Goal: Task Accomplishment & Management: Manage account settings

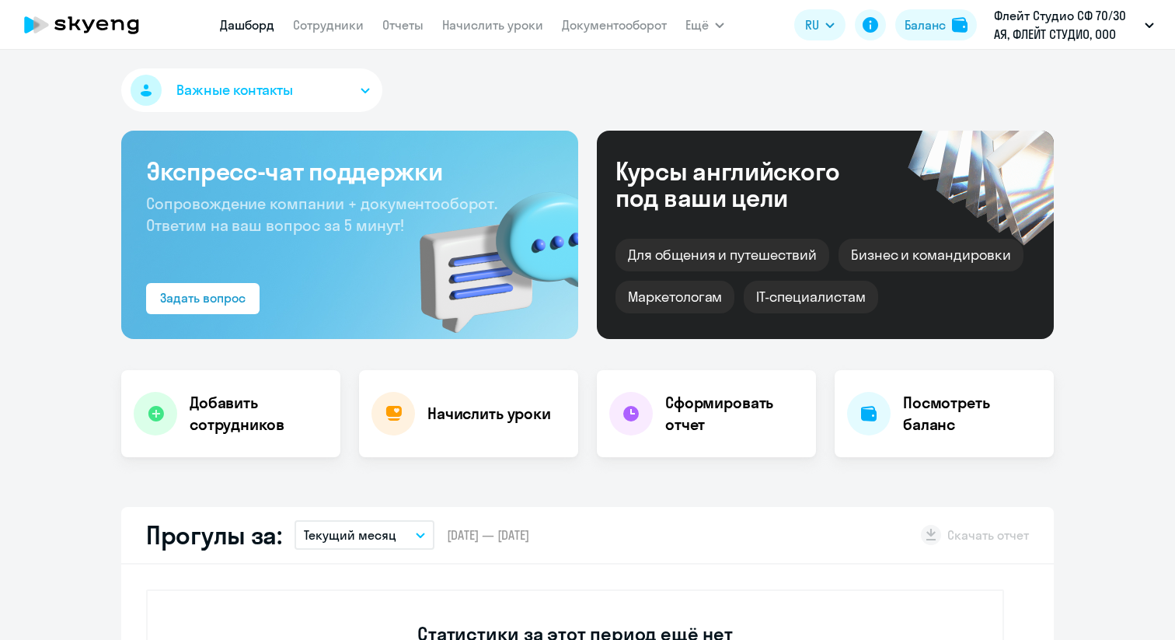
select select "30"
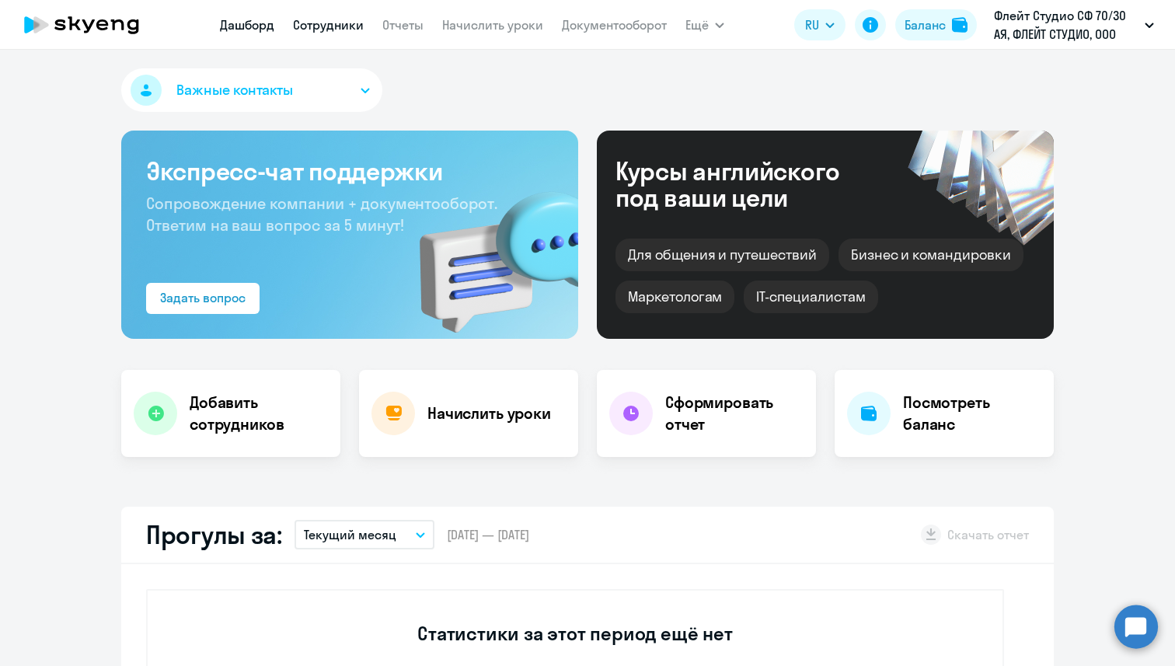
click at [310, 21] on link "Сотрудники" at bounding box center [328, 25] width 71 height 16
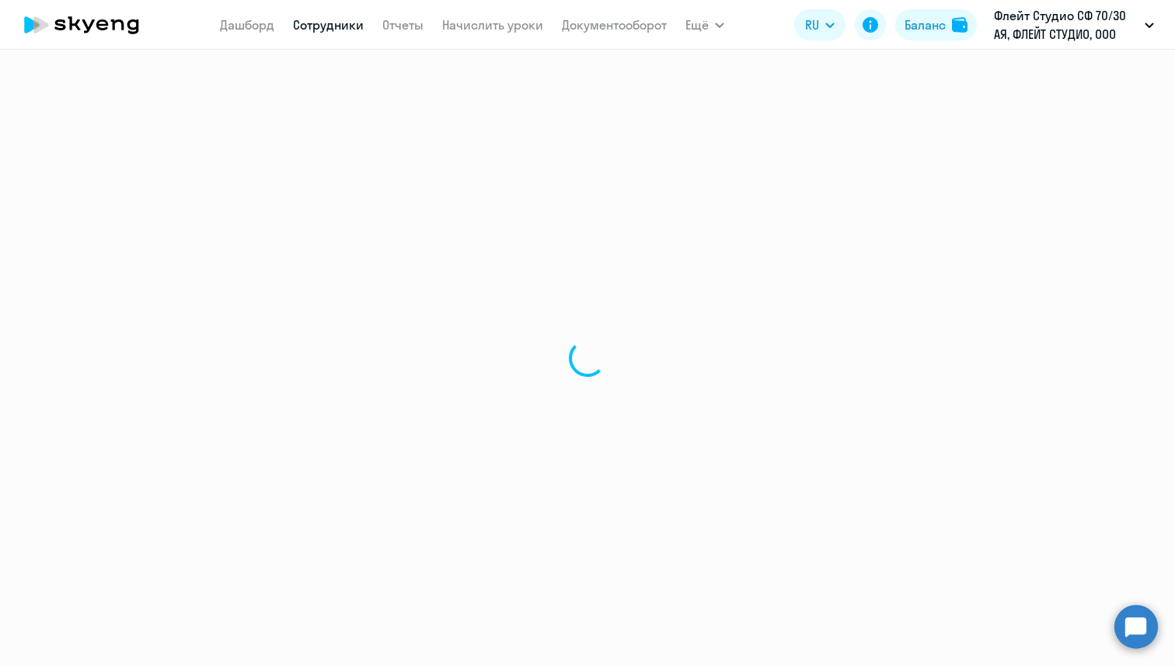
select select "30"
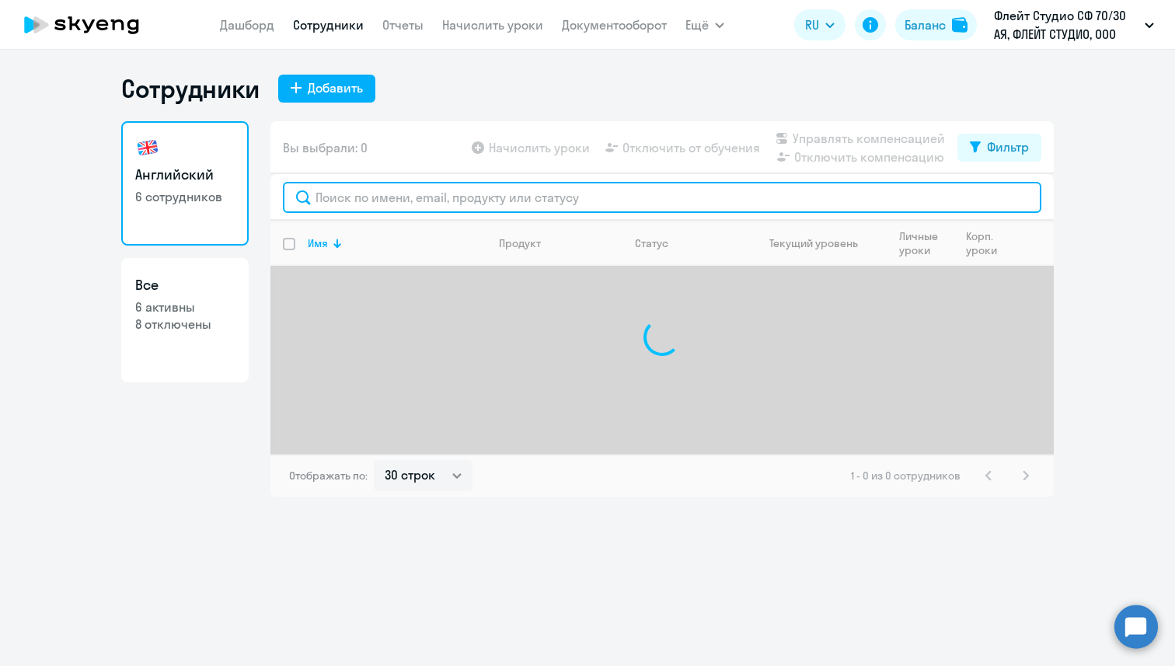
click at [384, 197] on input "text" at bounding box center [662, 197] width 759 height 31
paste input "[PERSON_NAME][EMAIL_ADDRESS][DOMAIN_NAME]"
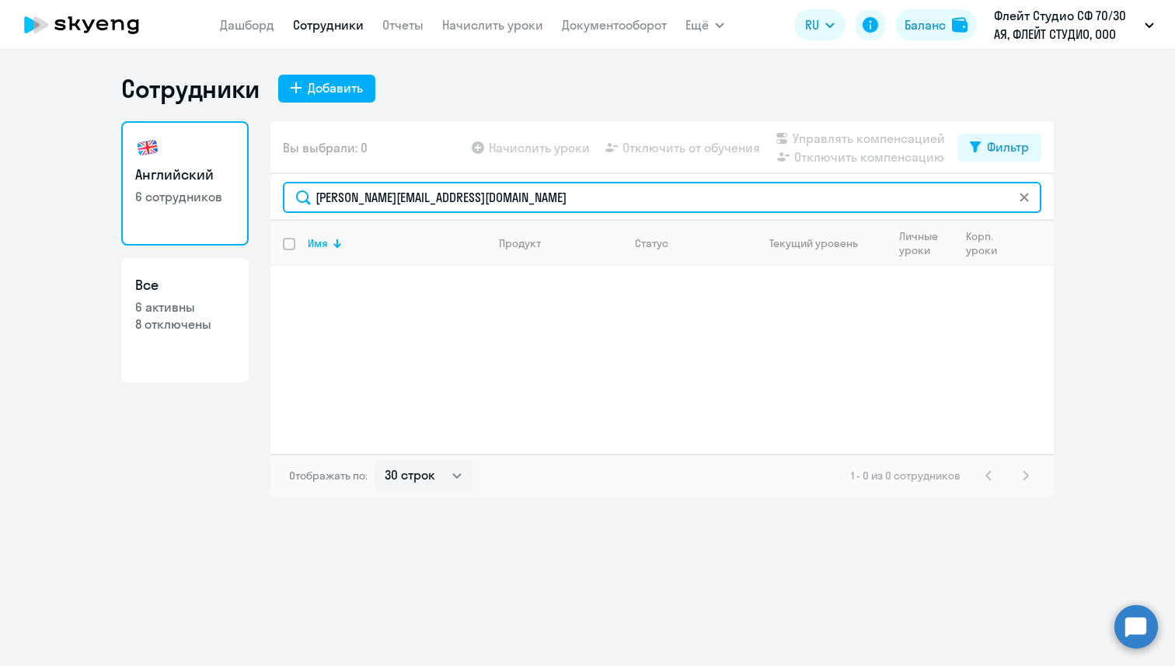
drag, startPoint x: 532, startPoint y: 201, endPoint x: 309, endPoint y: 200, distance: 223.8
click at [309, 200] on input "[PERSON_NAME][EMAIL_ADDRESS][DOMAIN_NAME]" at bounding box center [662, 197] width 759 height 31
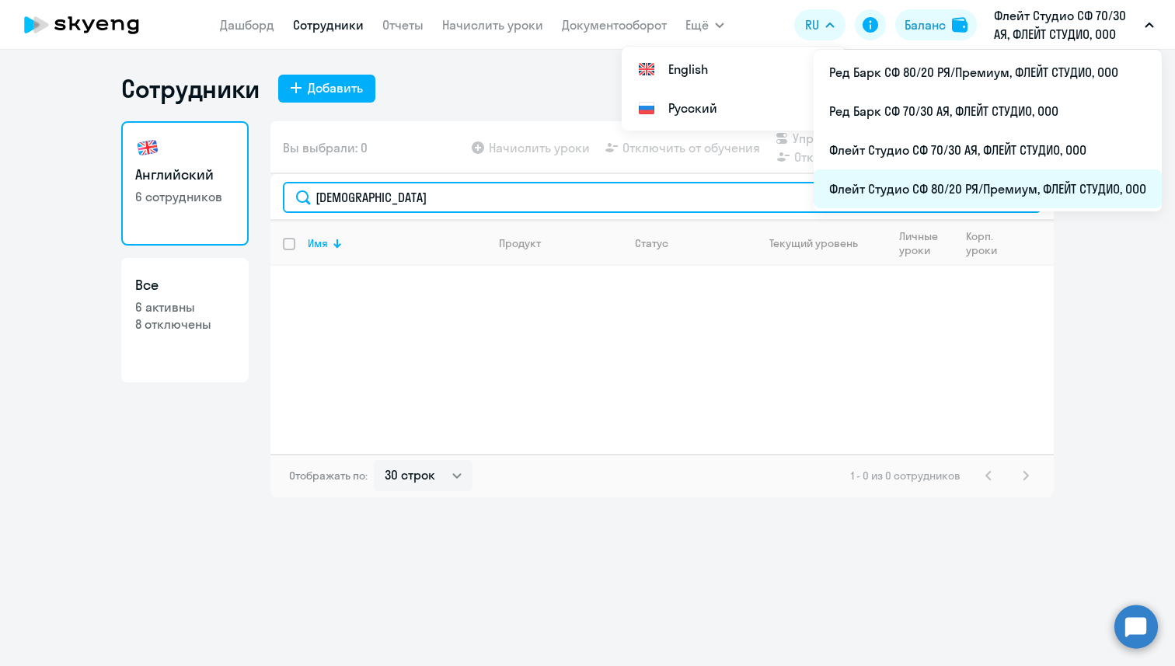
type input "[DEMOGRAPHIC_DATA]"
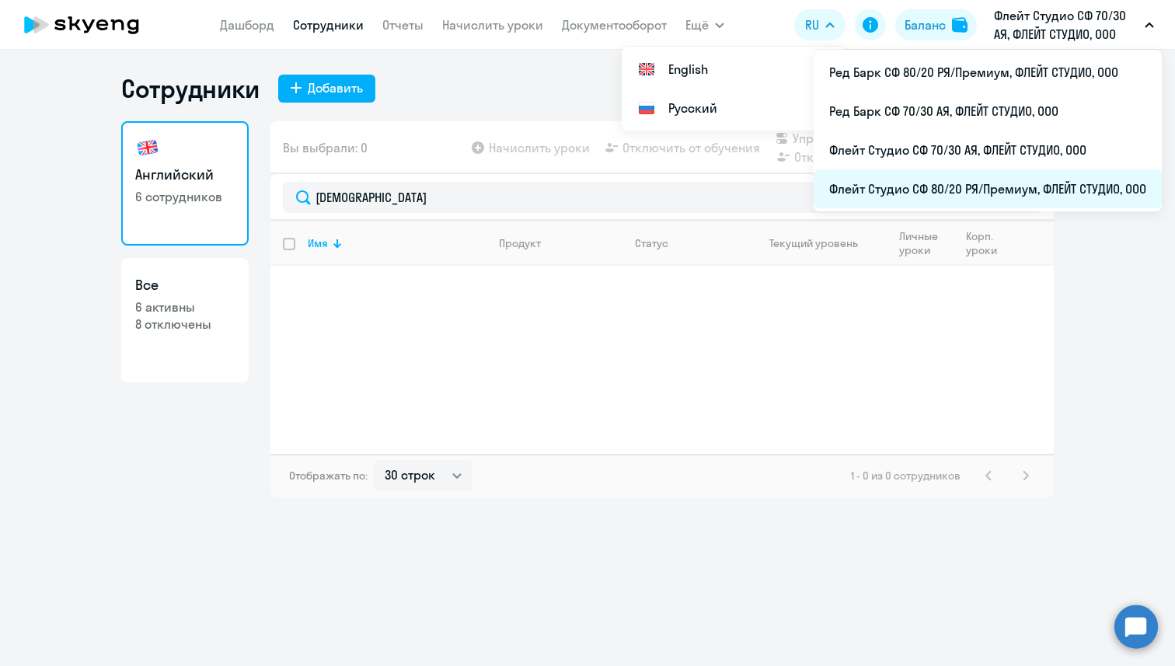
click at [1034, 180] on li "Флейт Студио СФ 80/20 РЯ/Премиум, ФЛЕЙТ СТУДИО, ООО" at bounding box center [988, 188] width 348 height 39
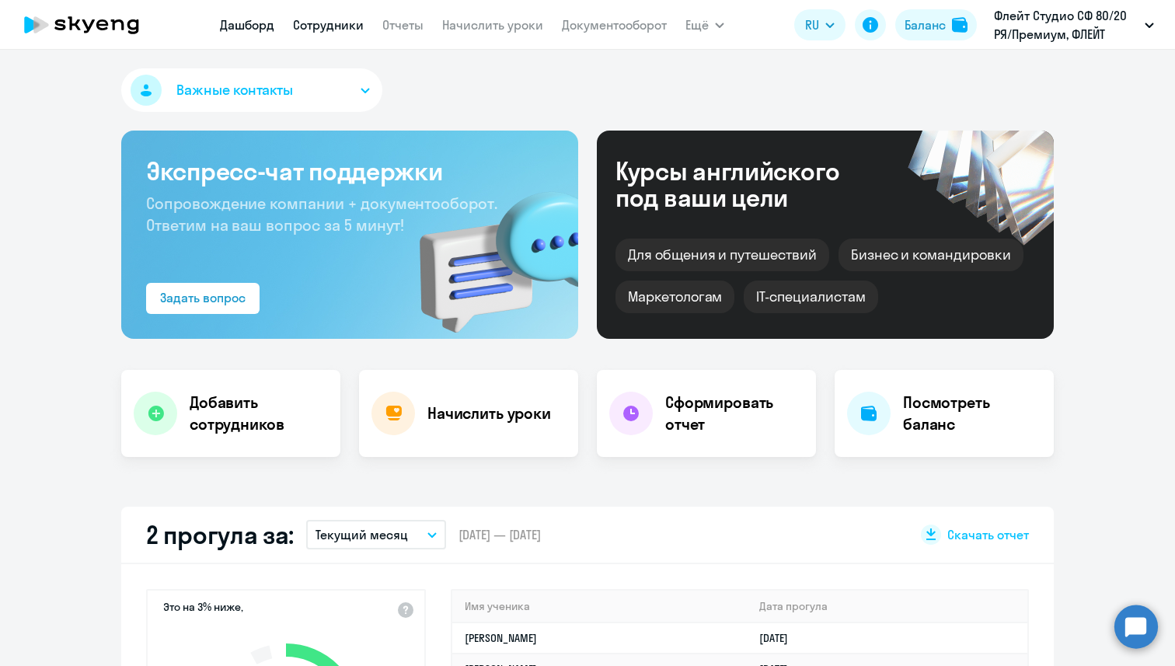
click at [333, 25] on link "Сотрудники" at bounding box center [328, 25] width 71 height 16
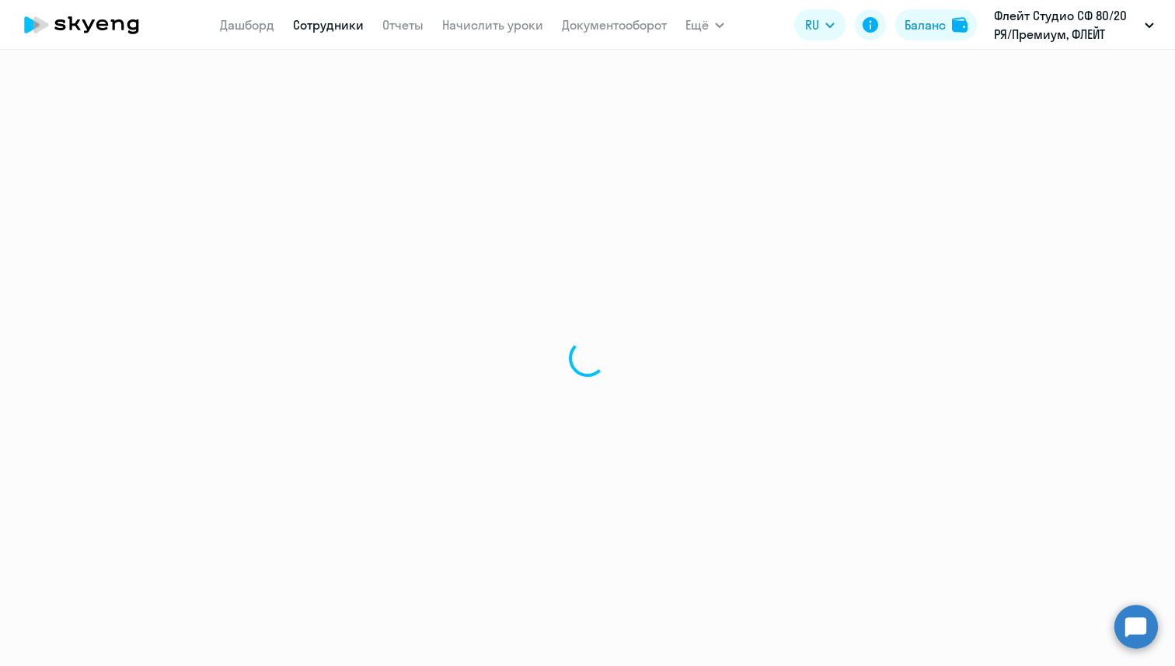
select select "30"
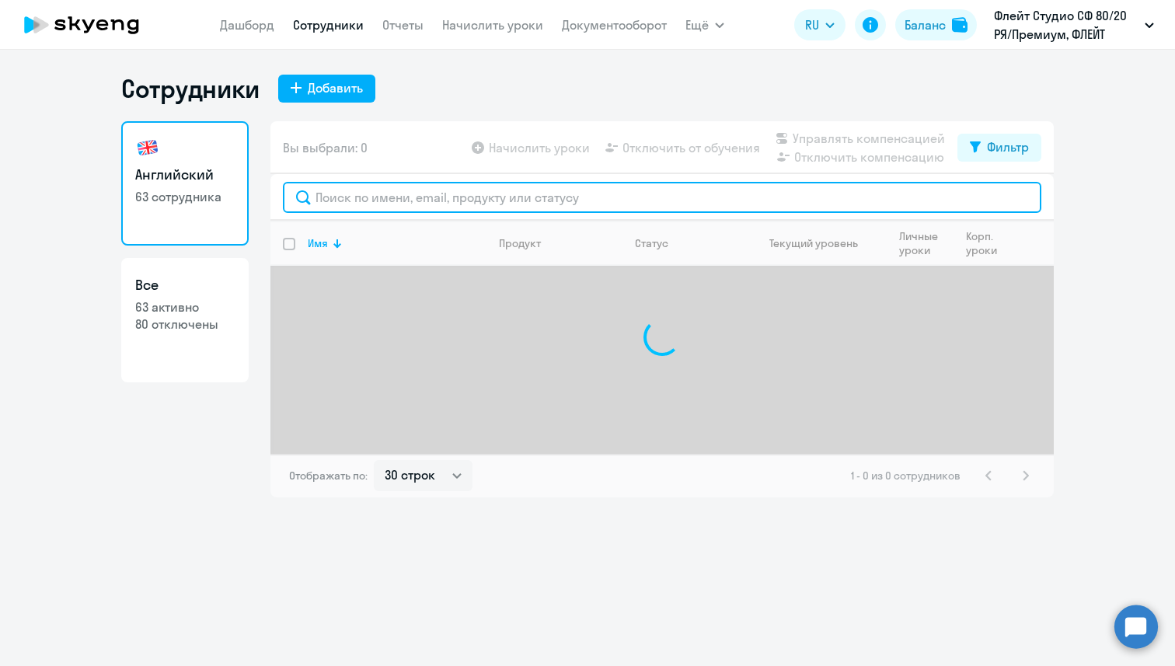
click at [356, 198] on input "text" at bounding box center [662, 197] width 759 height 31
paste input "[PERSON_NAME][EMAIL_ADDRESS][DOMAIN_NAME]"
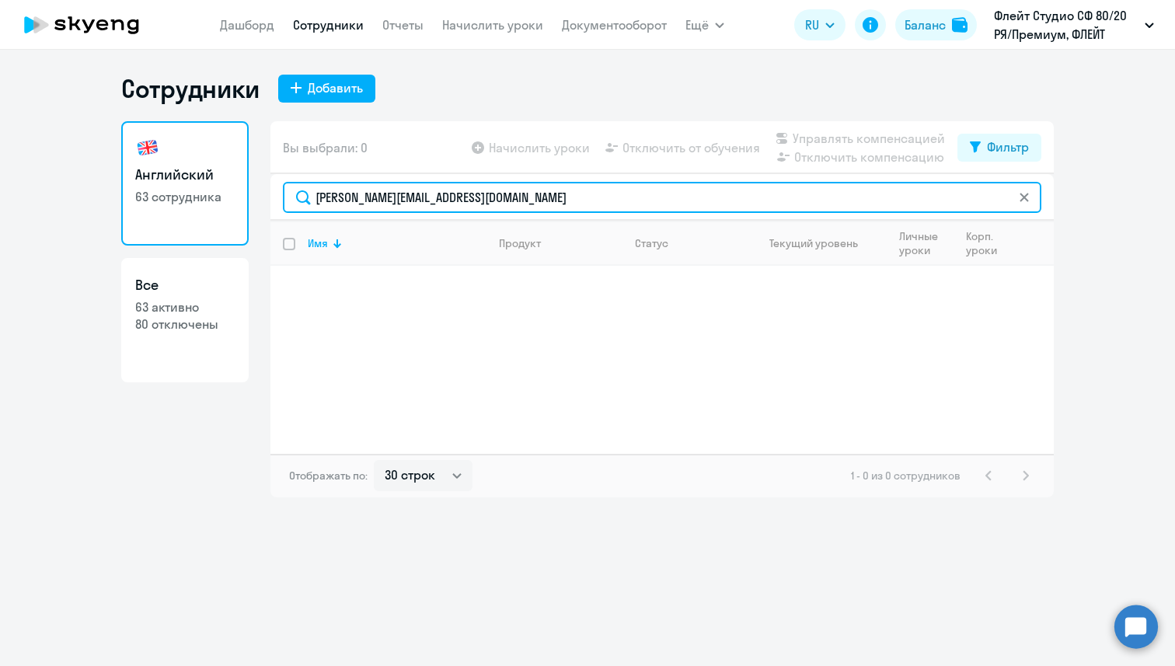
type input "[PERSON_NAME][EMAIL_ADDRESS][DOMAIN_NAME]"
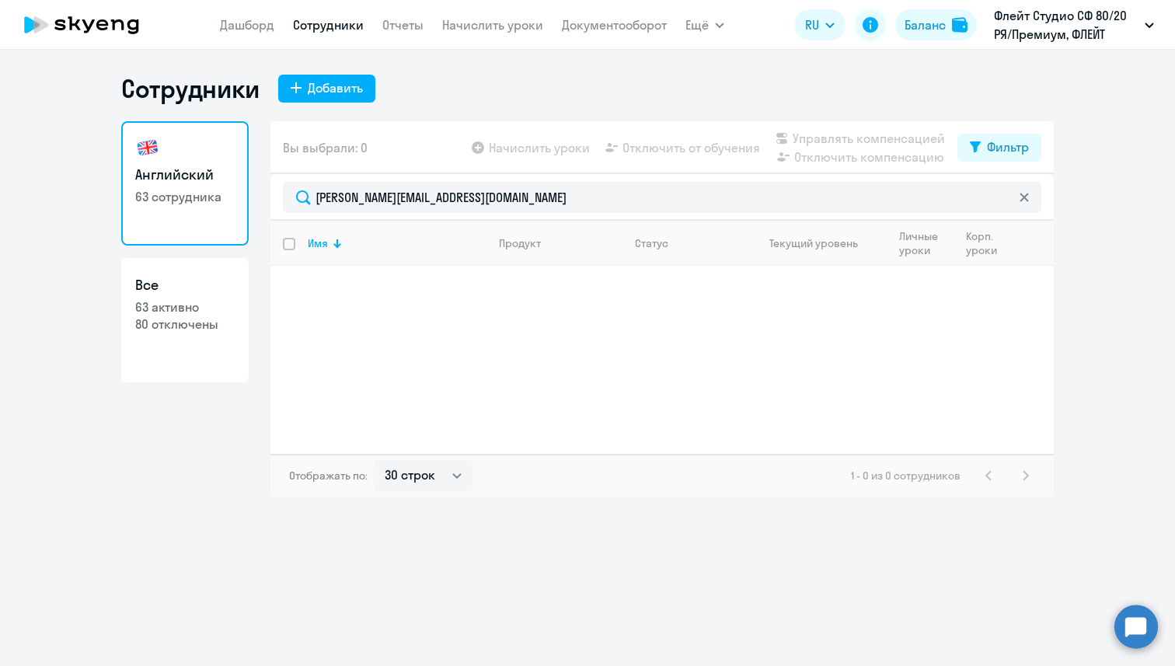
click at [1025, 199] on icon at bounding box center [1024, 197] width 9 height 9
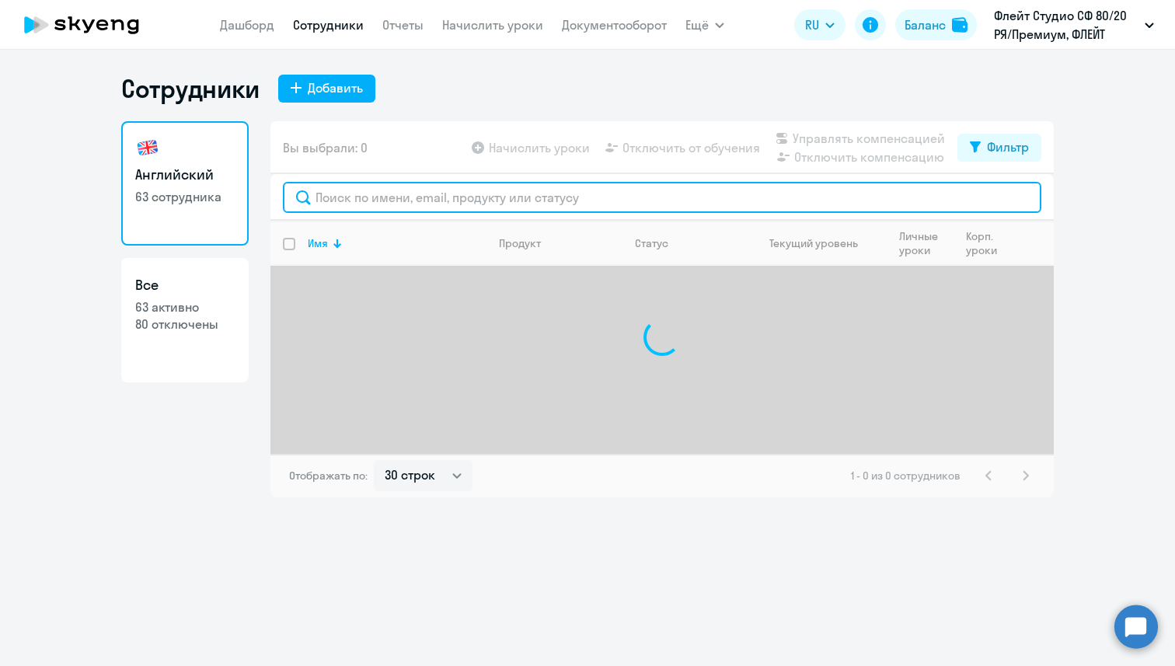
click at [972, 203] on input "text" at bounding box center [662, 197] width 759 height 31
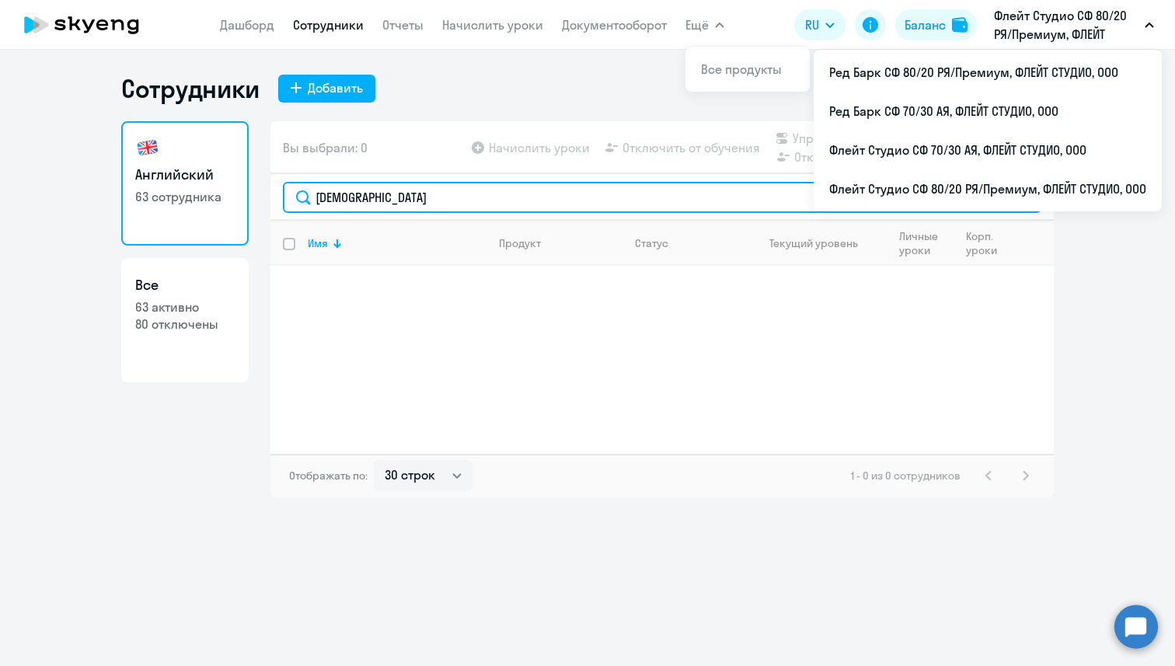
drag, startPoint x: 395, startPoint y: 204, endPoint x: 302, endPoint y: 187, distance: 94.8
click at [302, 187] on input "[DEMOGRAPHIC_DATA]" at bounding box center [662, 197] width 759 height 31
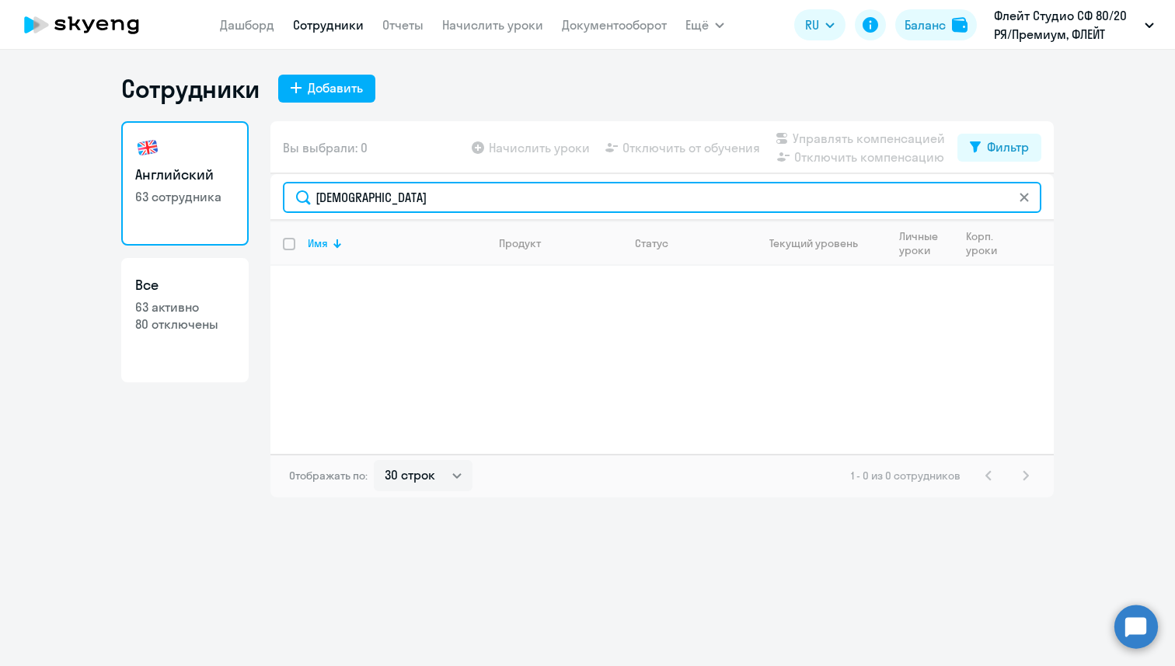
paste input "[PERSON_NAME][EMAIL_ADDRESS][DOMAIN_NAME]"
drag, startPoint x: 531, startPoint y: 195, endPoint x: 306, endPoint y: 186, distance: 224.8
click at [306, 186] on input "[PERSON_NAME][EMAIL_ADDRESS][DOMAIN_NAME]" at bounding box center [662, 197] width 759 height 31
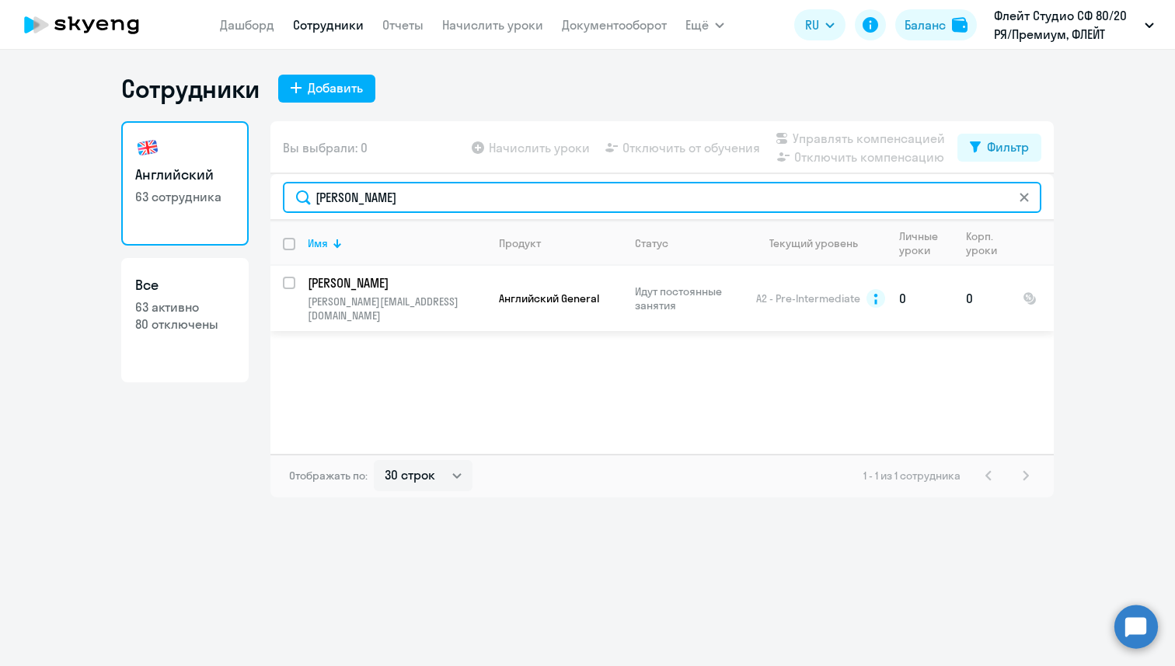
type input "[PERSON_NAME]"
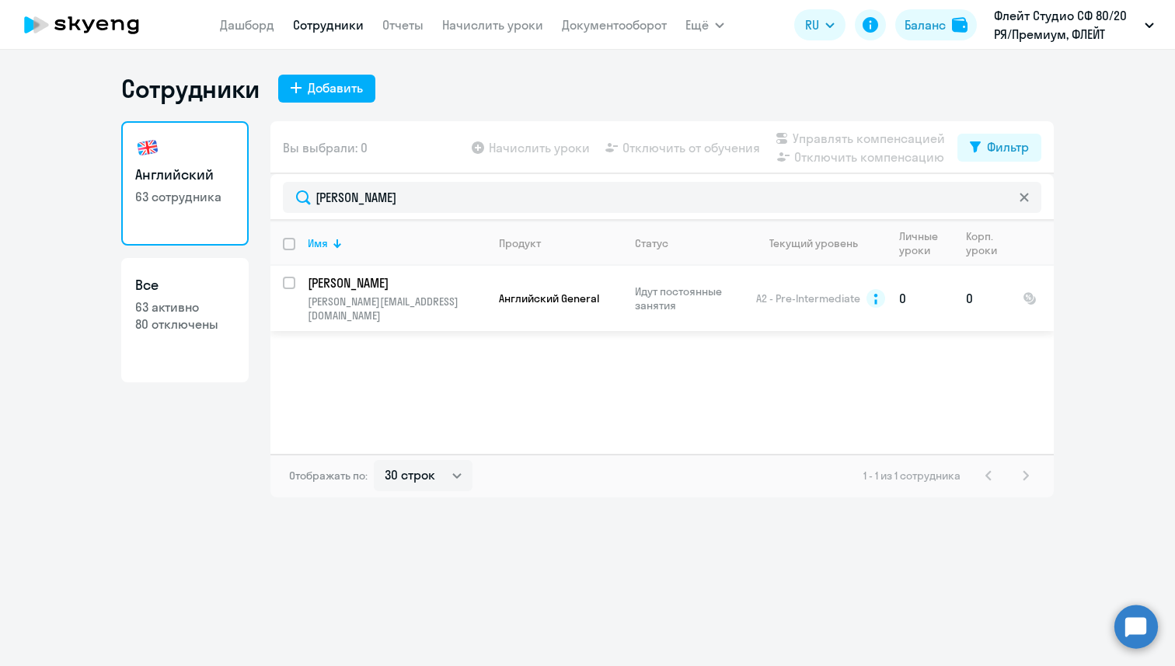
click at [383, 292] on td "[PERSON_NAME] [PERSON_NAME][EMAIL_ADDRESS][DOMAIN_NAME]" at bounding box center [390, 298] width 191 height 65
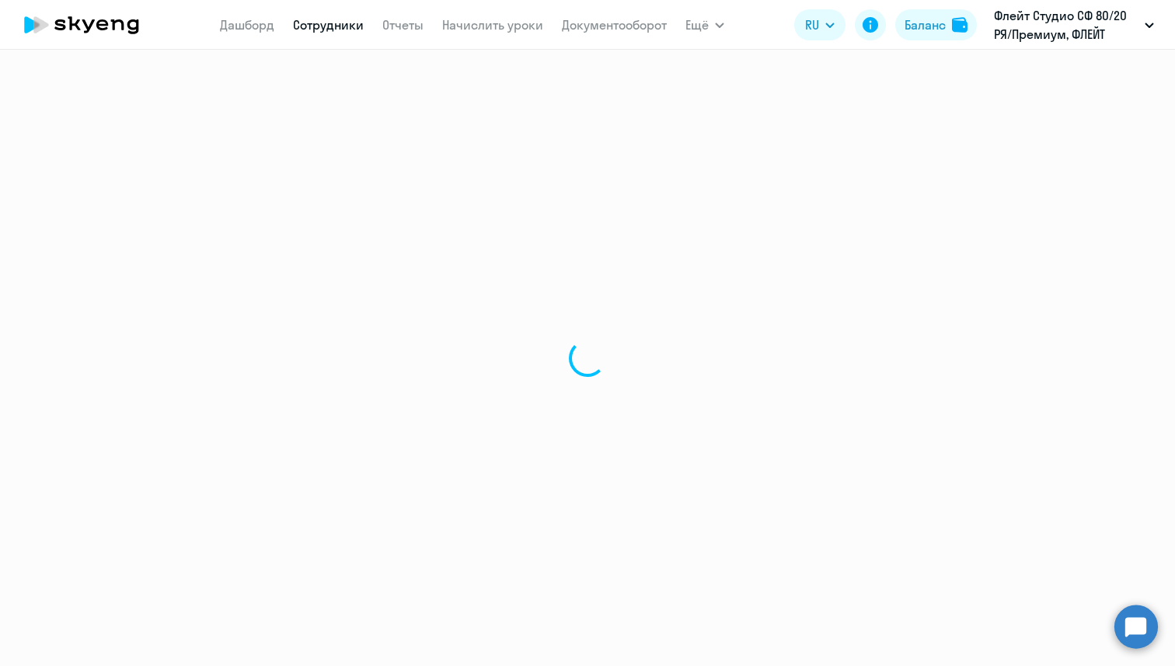
select select "english"
select select "30"
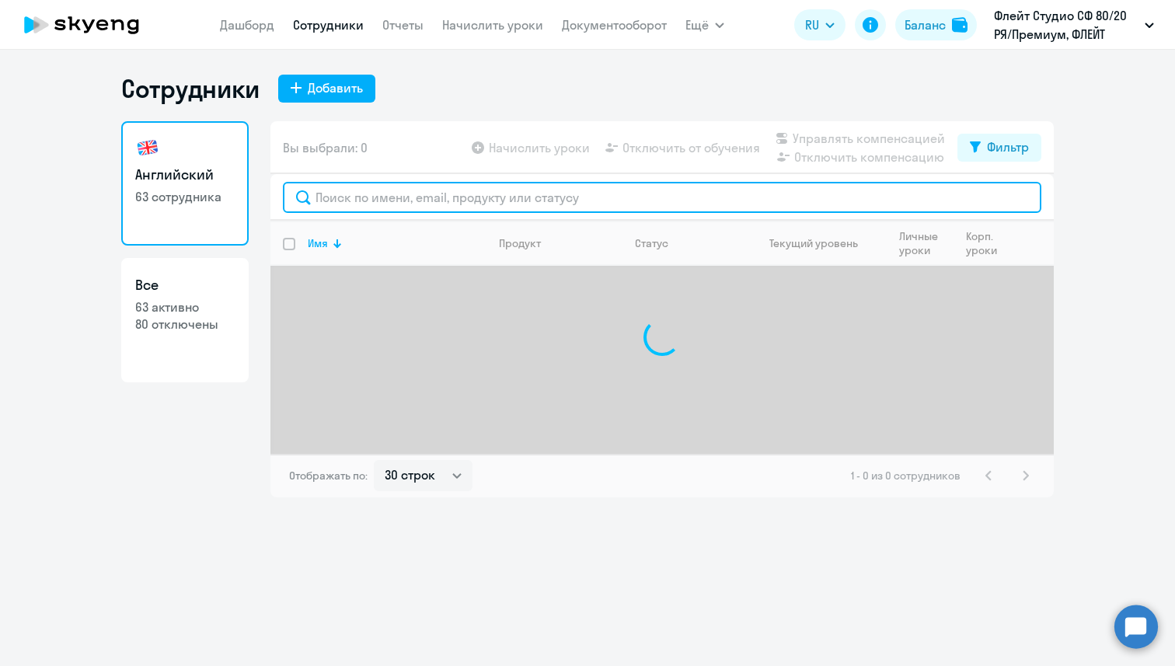
click at [338, 208] on input "text" at bounding box center [662, 197] width 759 height 31
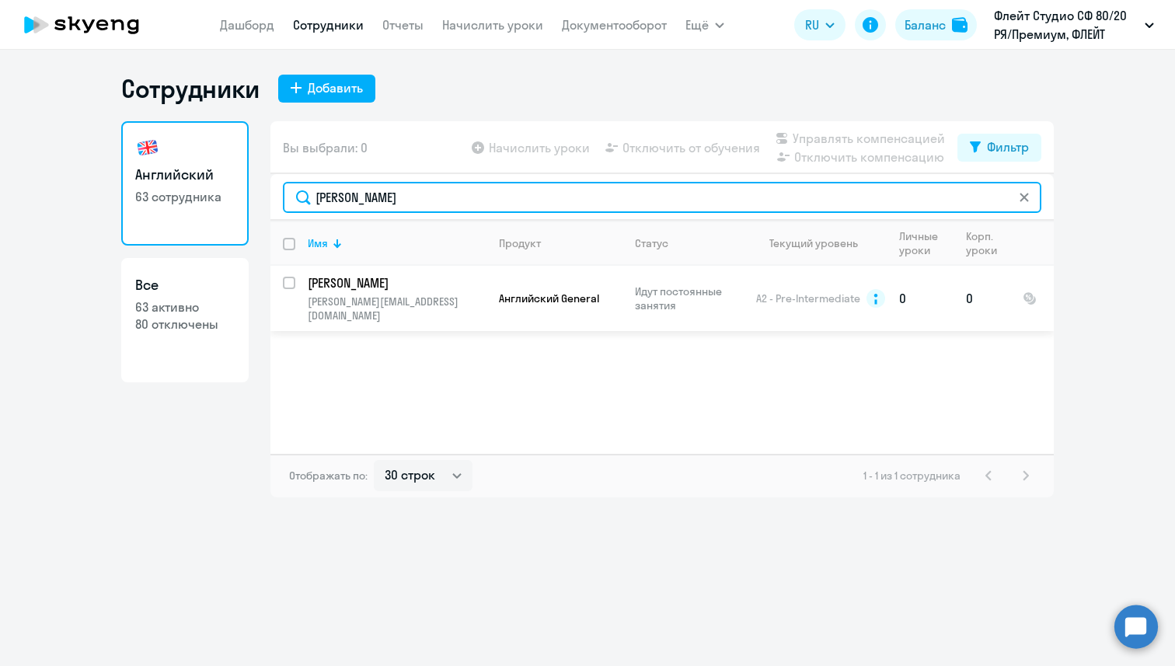
type input "[PERSON_NAME]"
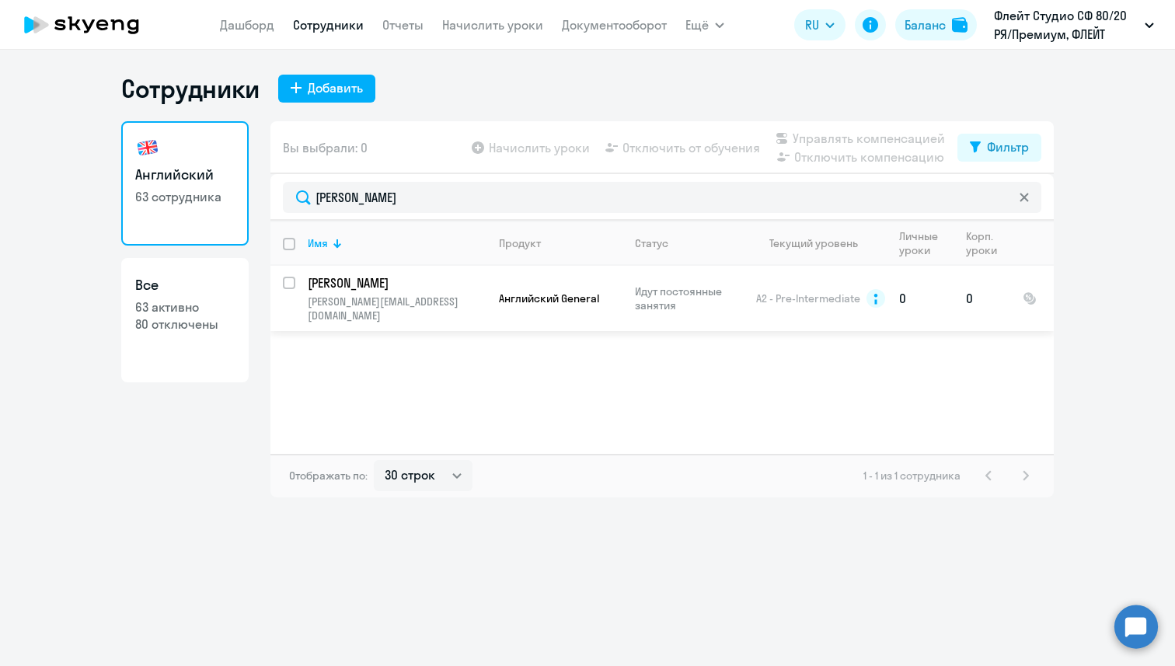
click at [291, 281] on input "select row 10692843" at bounding box center [298, 292] width 31 height 31
checkbox input "true"
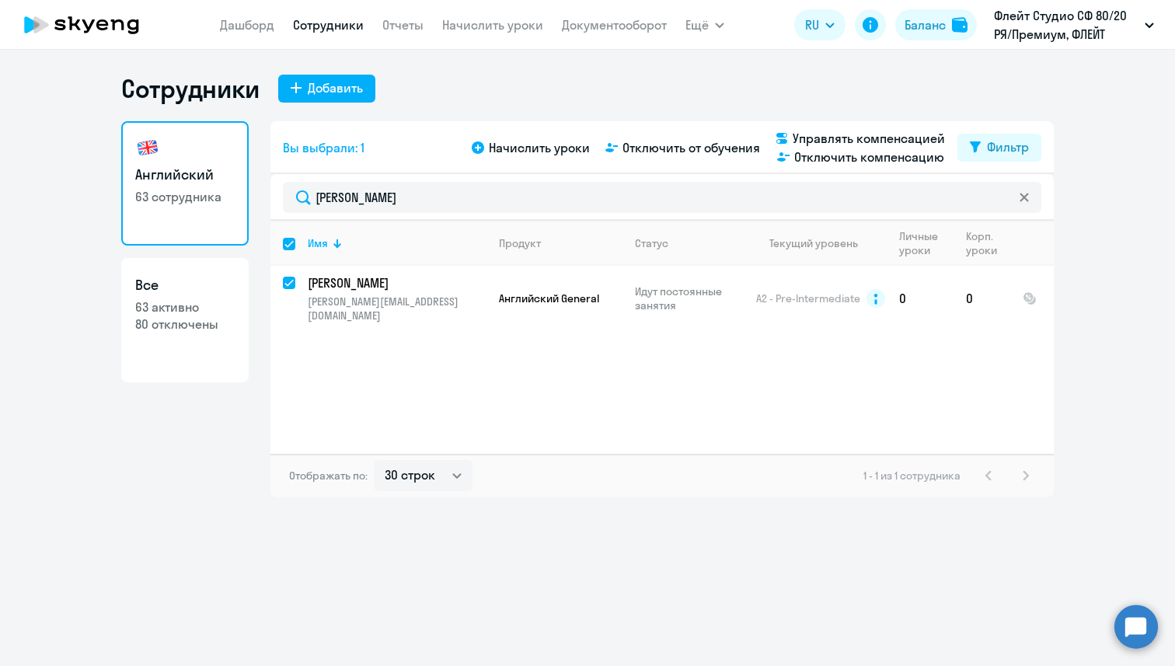
click at [711, 157] on div "Начислить уроки Отключить от обучения Управлять компенсацией Отключить компенса…" at bounding box center [713, 147] width 489 height 37
click at [710, 152] on span "Отключить от обучения" at bounding box center [692, 147] width 138 height 19
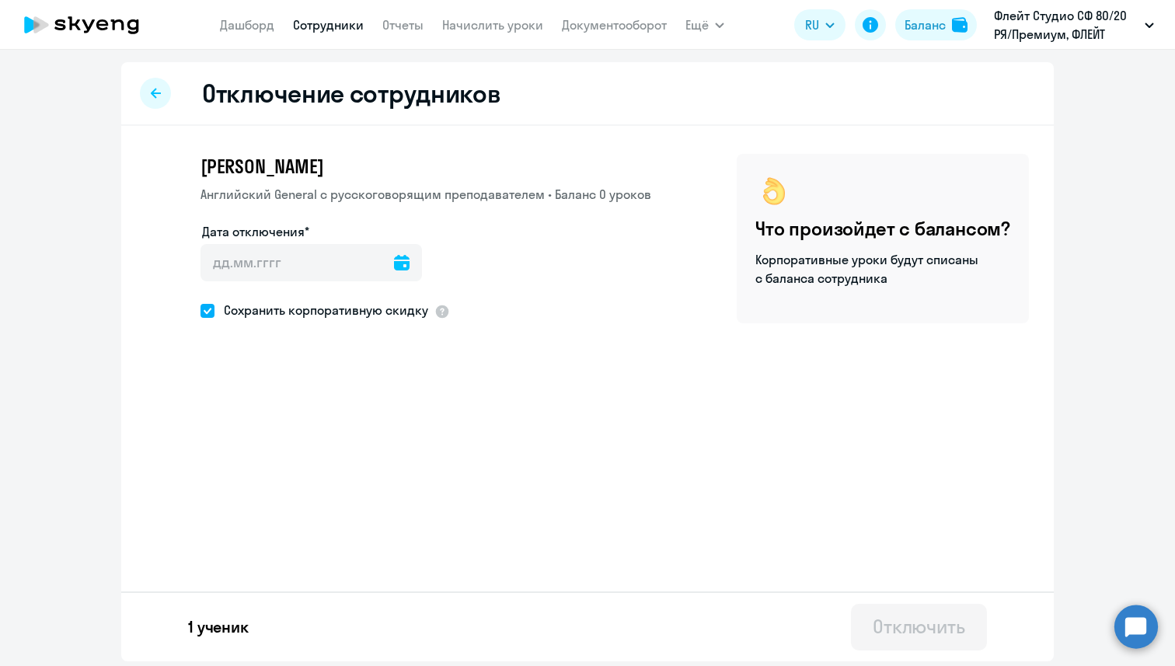
click at [211, 314] on span at bounding box center [208, 311] width 14 height 14
click at [201, 311] on input "Сохранить корпоративную скидку" at bounding box center [200, 310] width 1 height 1
checkbox input "false"
click at [224, 270] on input "Дата отключения*" at bounding box center [311, 262] width 221 height 37
click at [394, 268] on icon at bounding box center [402, 263] width 16 height 16
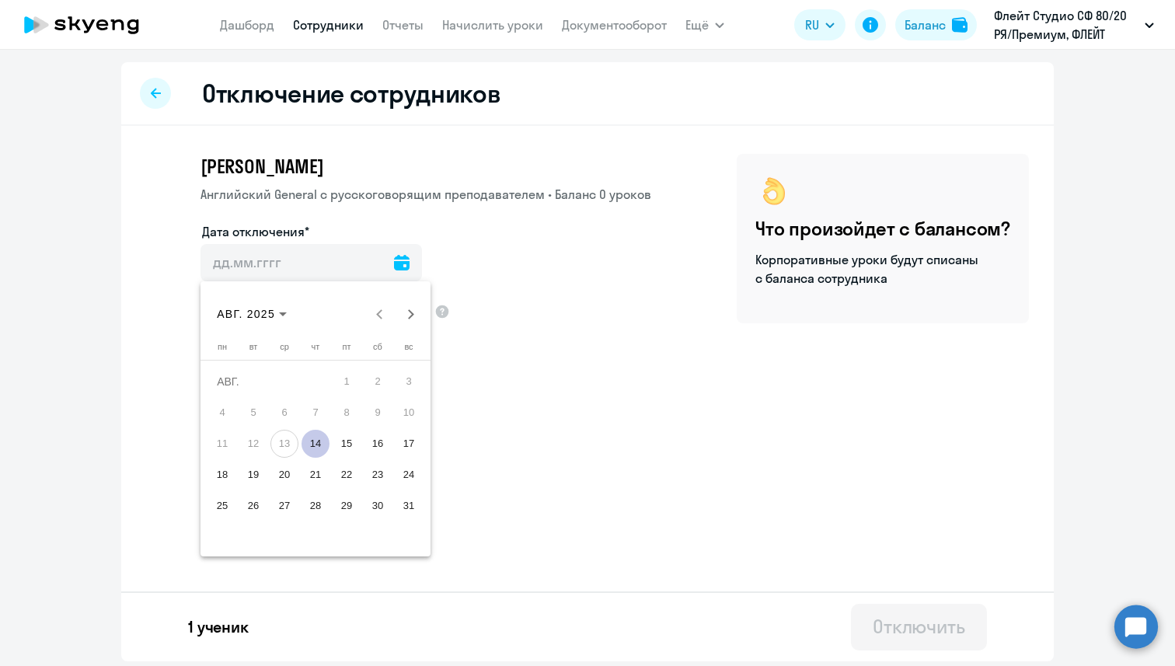
click at [371, 447] on span "16" at bounding box center [378, 444] width 28 height 28
type input "[DATE]"
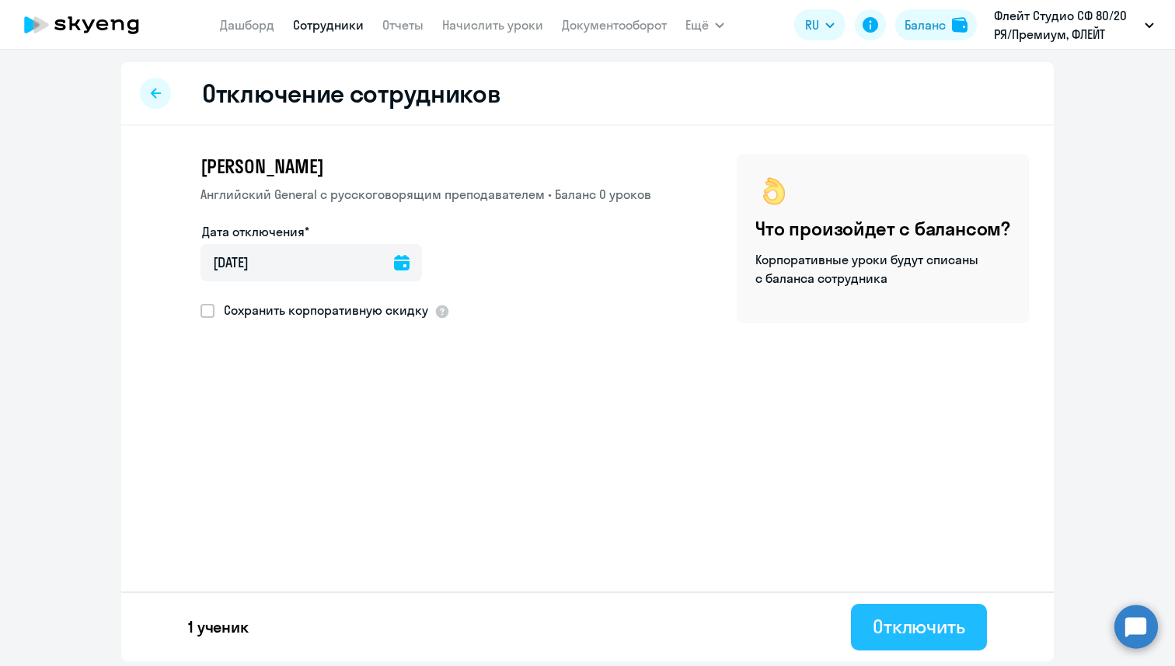
click at [933, 639] on button "Отключить" at bounding box center [919, 627] width 136 height 47
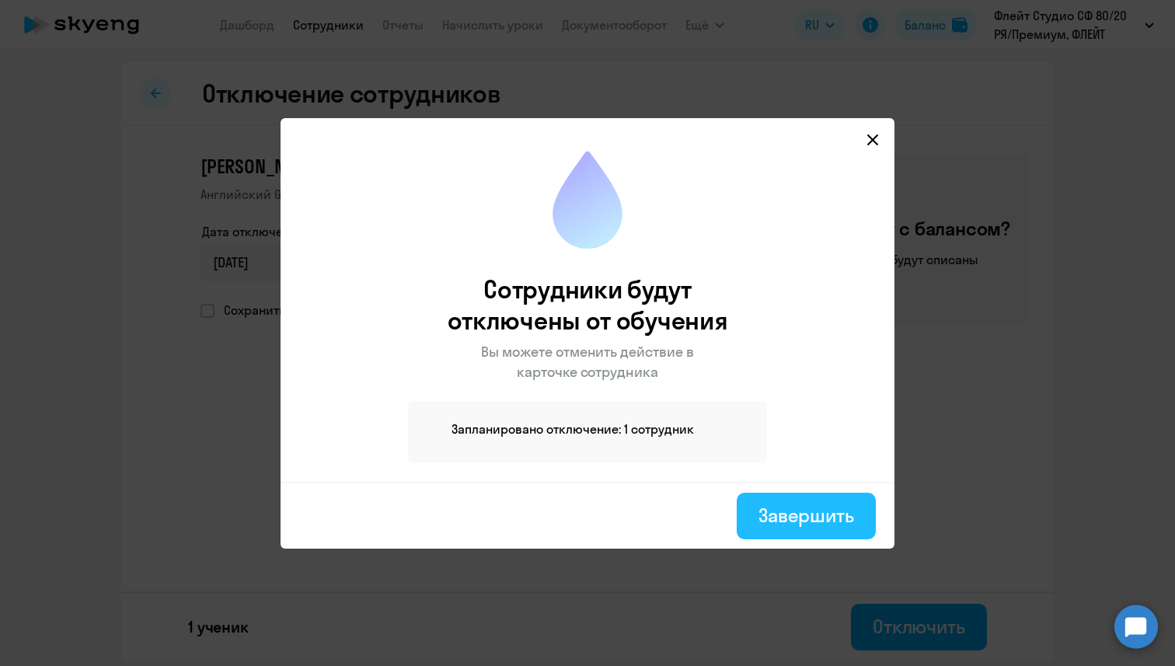
click at [773, 520] on div "Завершить" at bounding box center [807, 515] width 96 height 25
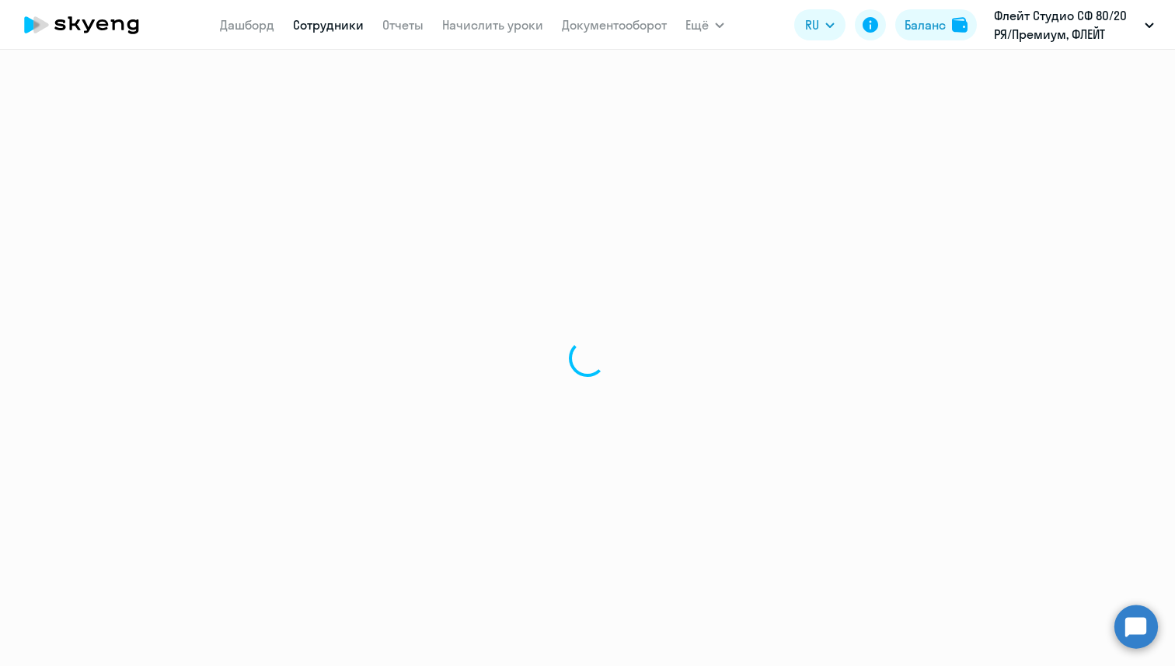
select select "30"
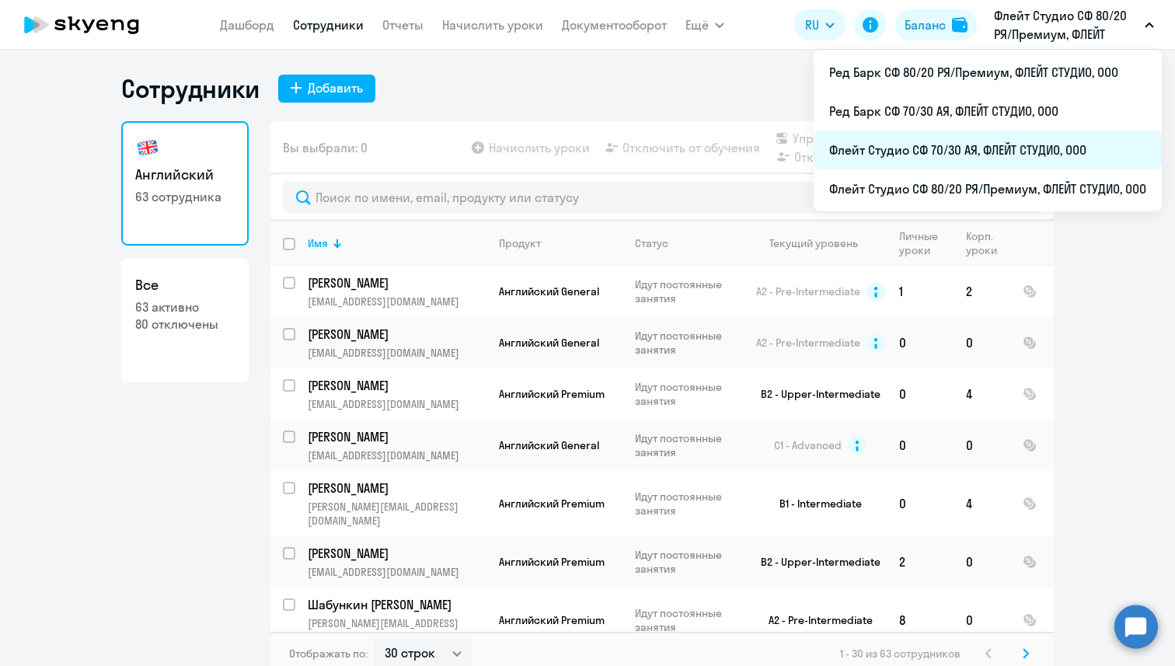
click at [1041, 134] on li "Флейт Студио СФ 70/30 АЯ, ФЛЕЙТ СТУДИО, ООО" at bounding box center [988, 150] width 348 height 39
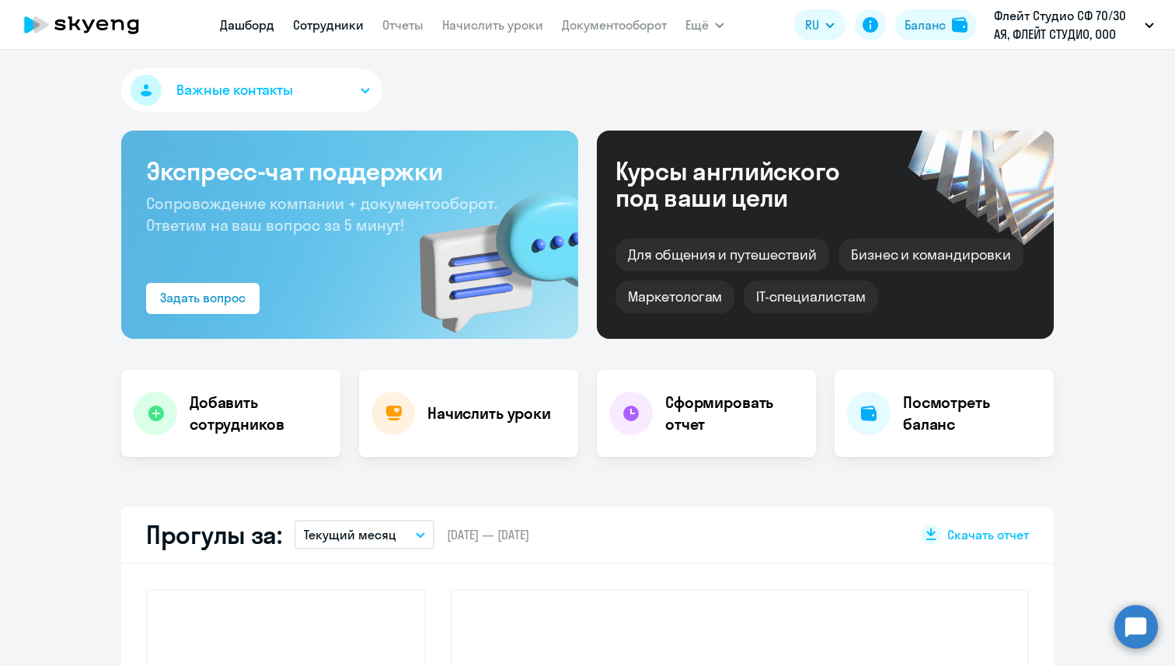
click at [319, 19] on link "Сотрудники" at bounding box center [328, 25] width 71 height 16
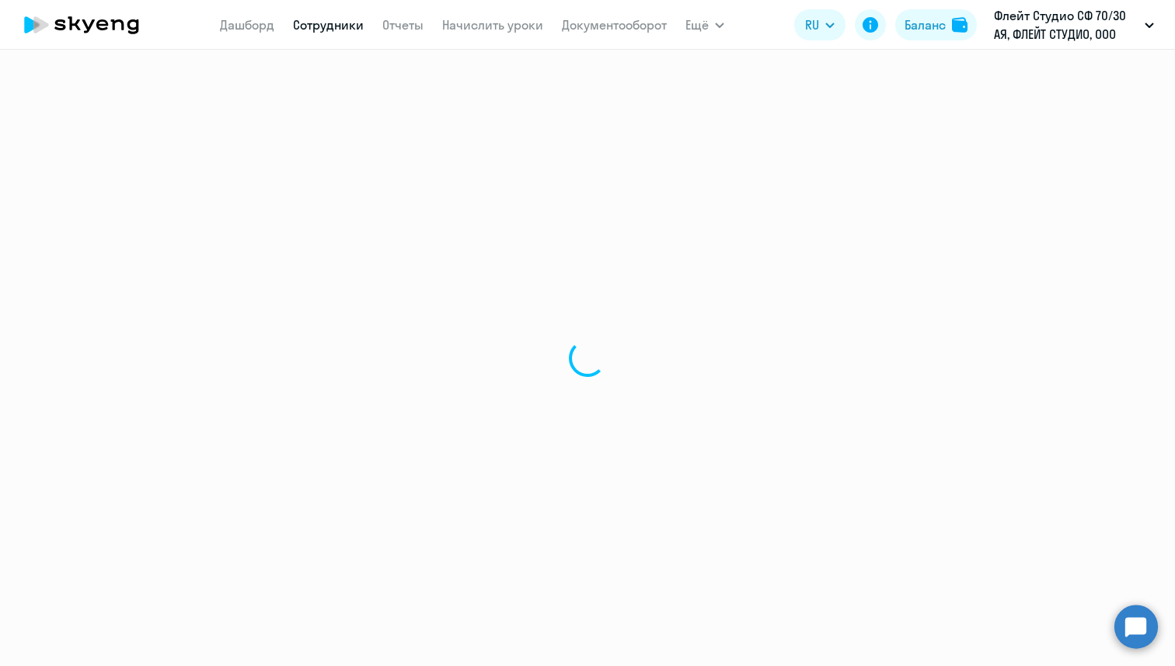
select select "30"
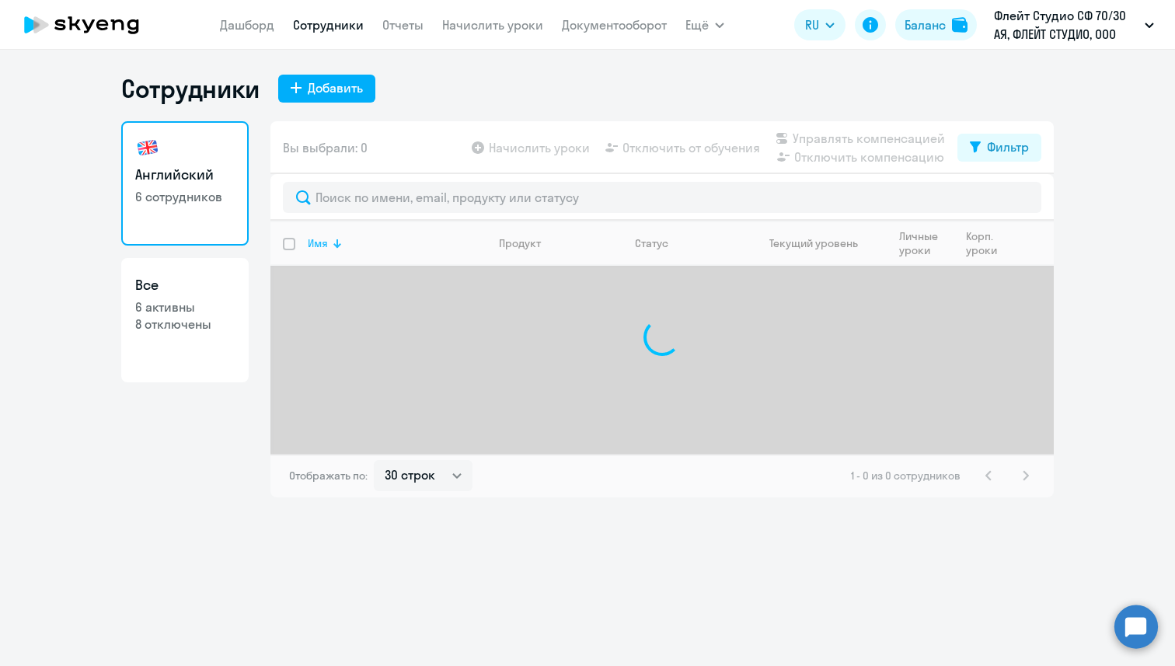
click at [412, 221] on th "Имя" at bounding box center [390, 243] width 191 height 45
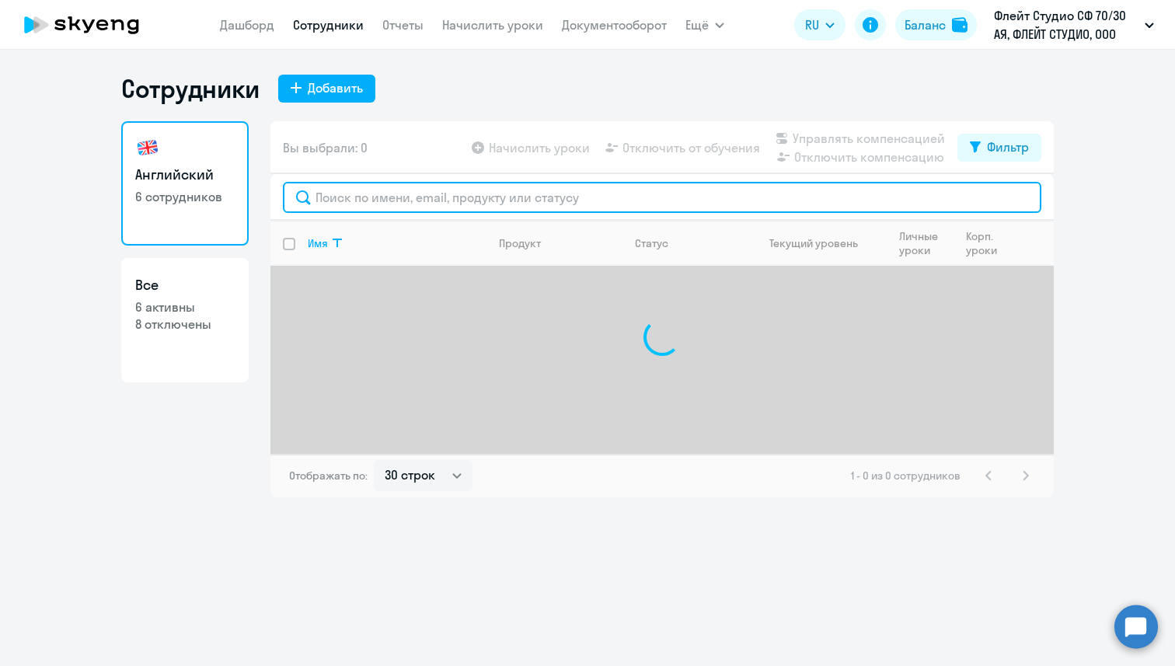
click at [406, 200] on input "text" at bounding box center [662, 197] width 759 height 31
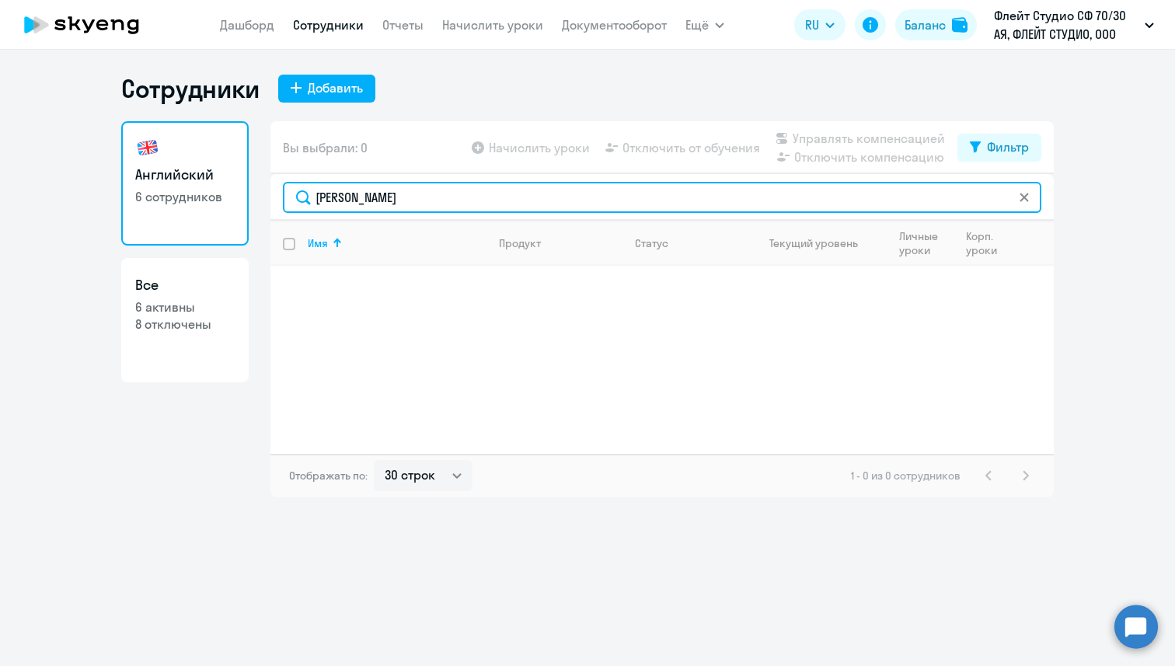
type input "[PERSON_NAME]"
